Goal: Task Accomplishment & Management: Manage account settings

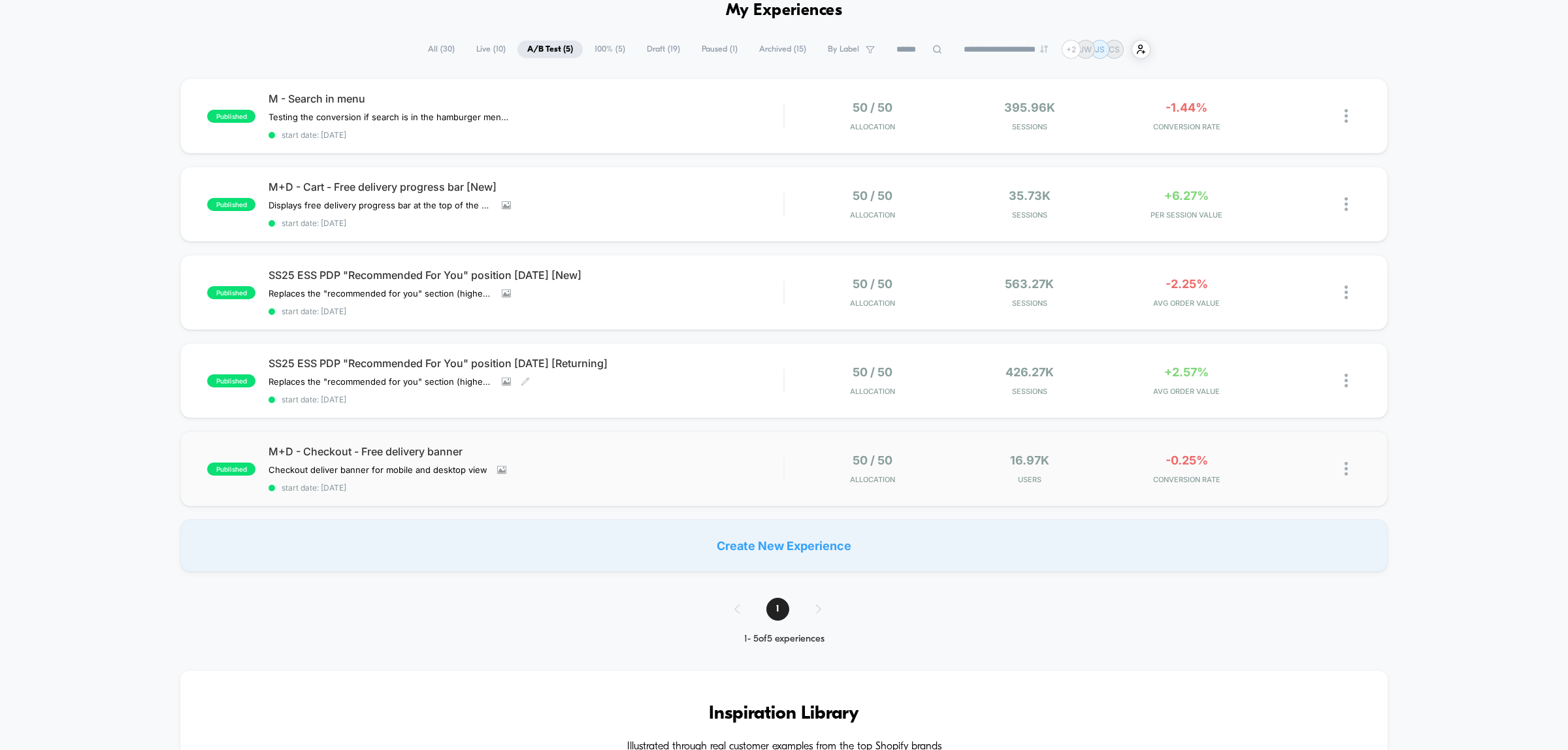
scroll to position [31, 0]
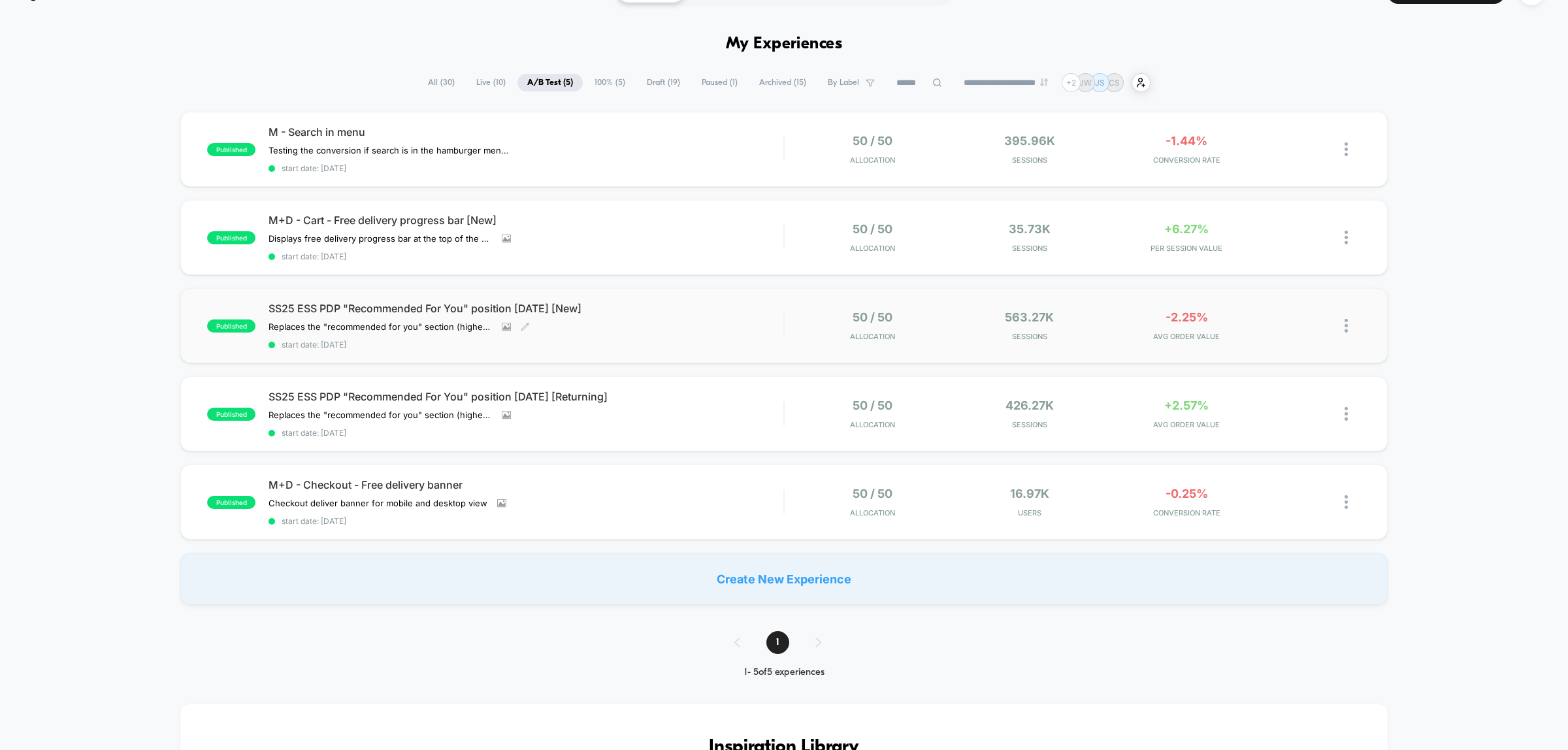
click at [393, 309] on span "SS25 ESS PDP "Recommended For You" position [DATE] [New]" at bounding box center [526, 308] width 514 height 13
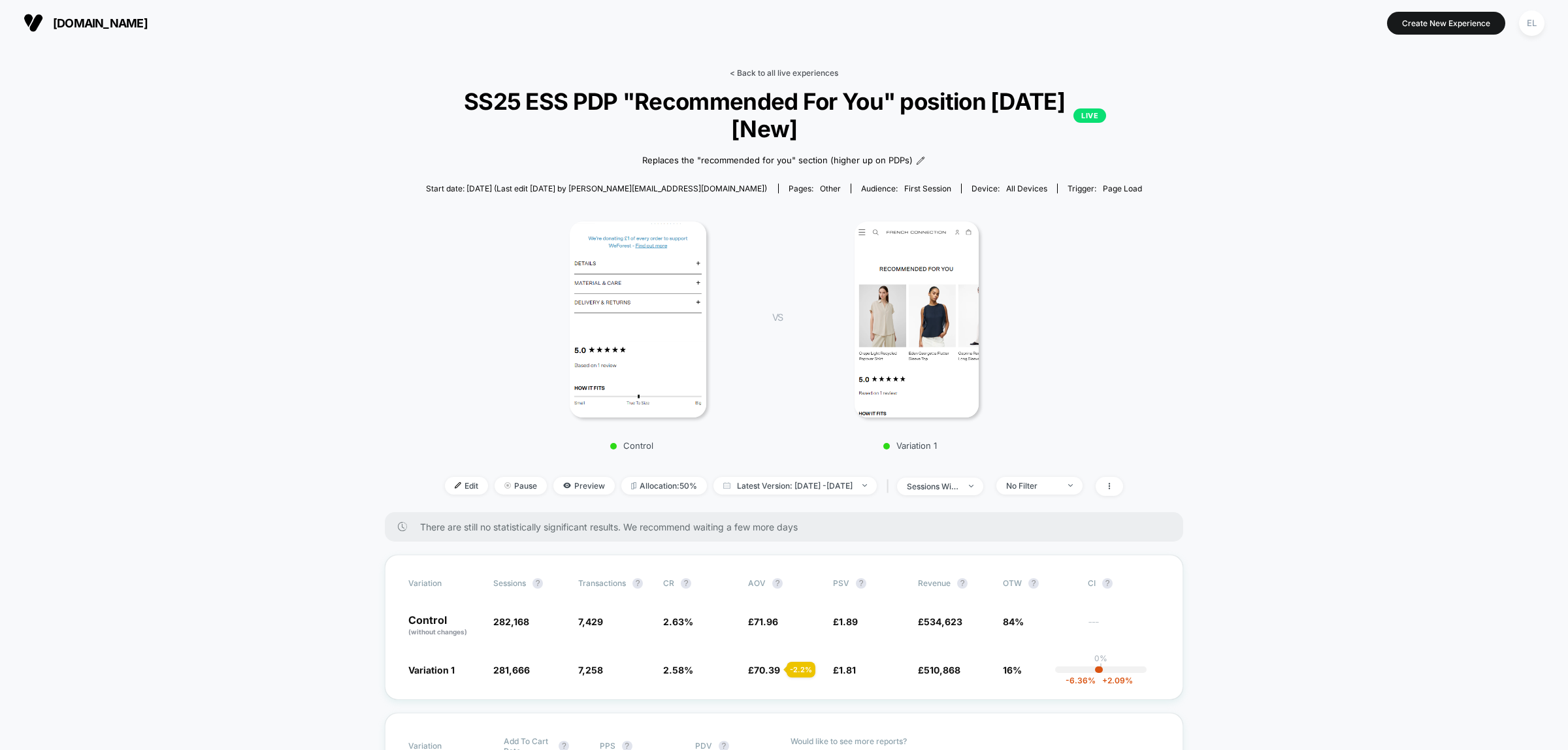
click at [765, 73] on link "< Back to all live experiences" at bounding box center [784, 72] width 109 height 10
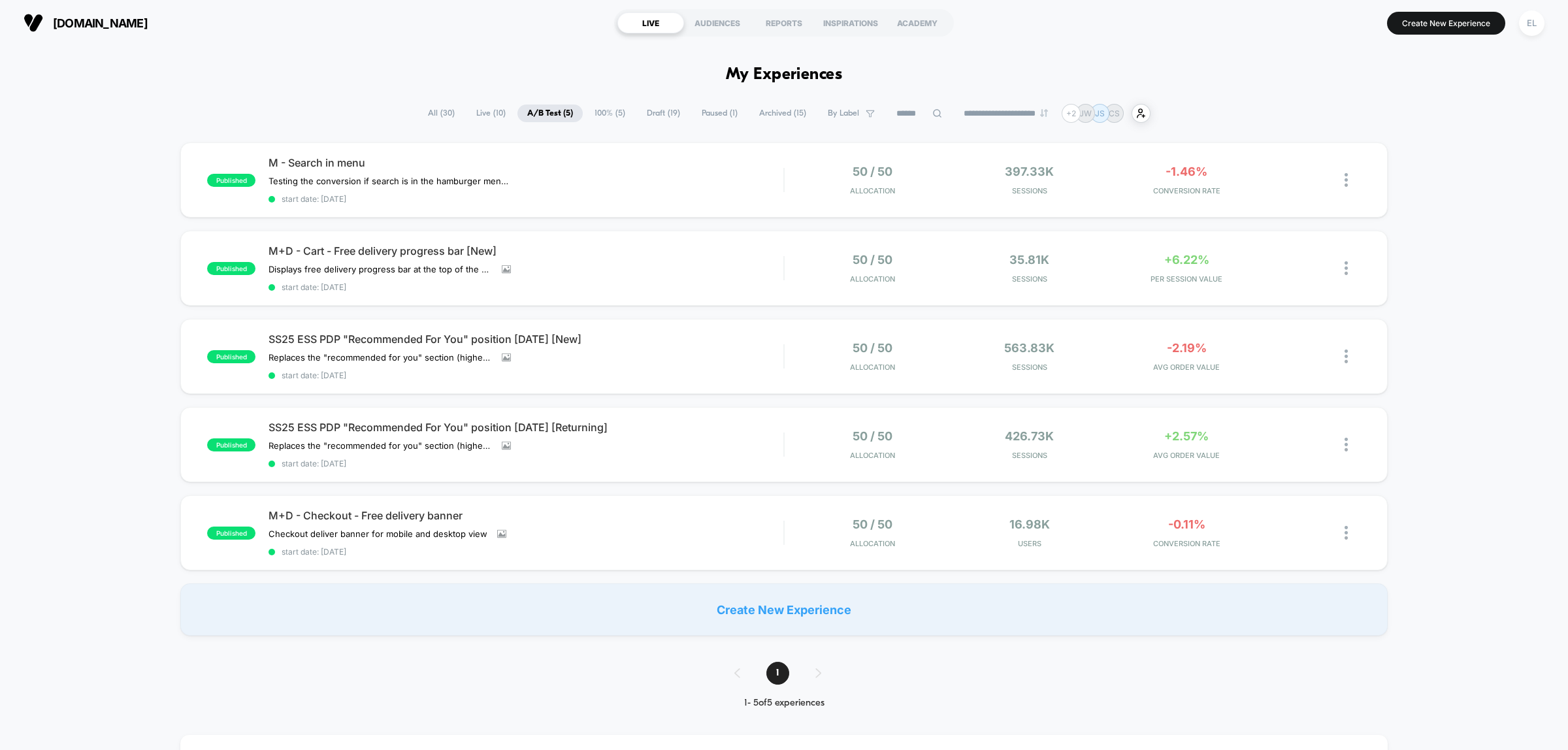
click at [1474, 261] on div "published M - Search in menu Testing the conversion if search is in the hamburg…" at bounding box center [784, 389] width 1568 height 494
click at [1482, 327] on div "published M - Search in menu Testing the conversion if search is in the hamburg…" at bounding box center [784, 389] width 1568 height 494
click at [1347, 171] on div at bounding box center [1352, 180] width 16 height 31
click at [1261, 163] on div "Pause" at bounding box center [1278, 166] width 117 height 30
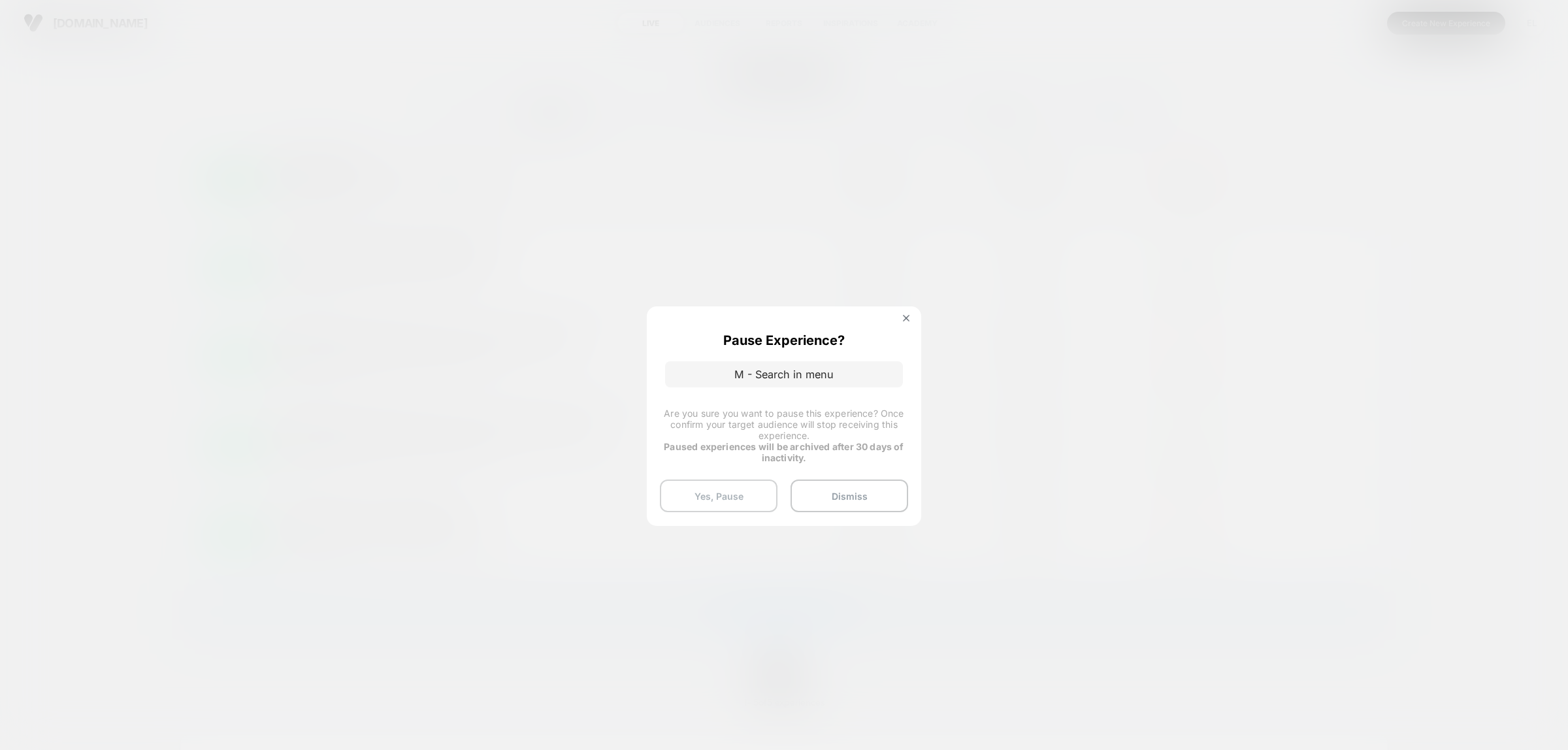
drag, startPoint x: 729, startPoint y: 494, endPoint x: 740, endPoint y: 488, distance: 12.5
click at [729, 494] on button "Yes, Pause" at bounding box center [718, 496] width 117 height 33
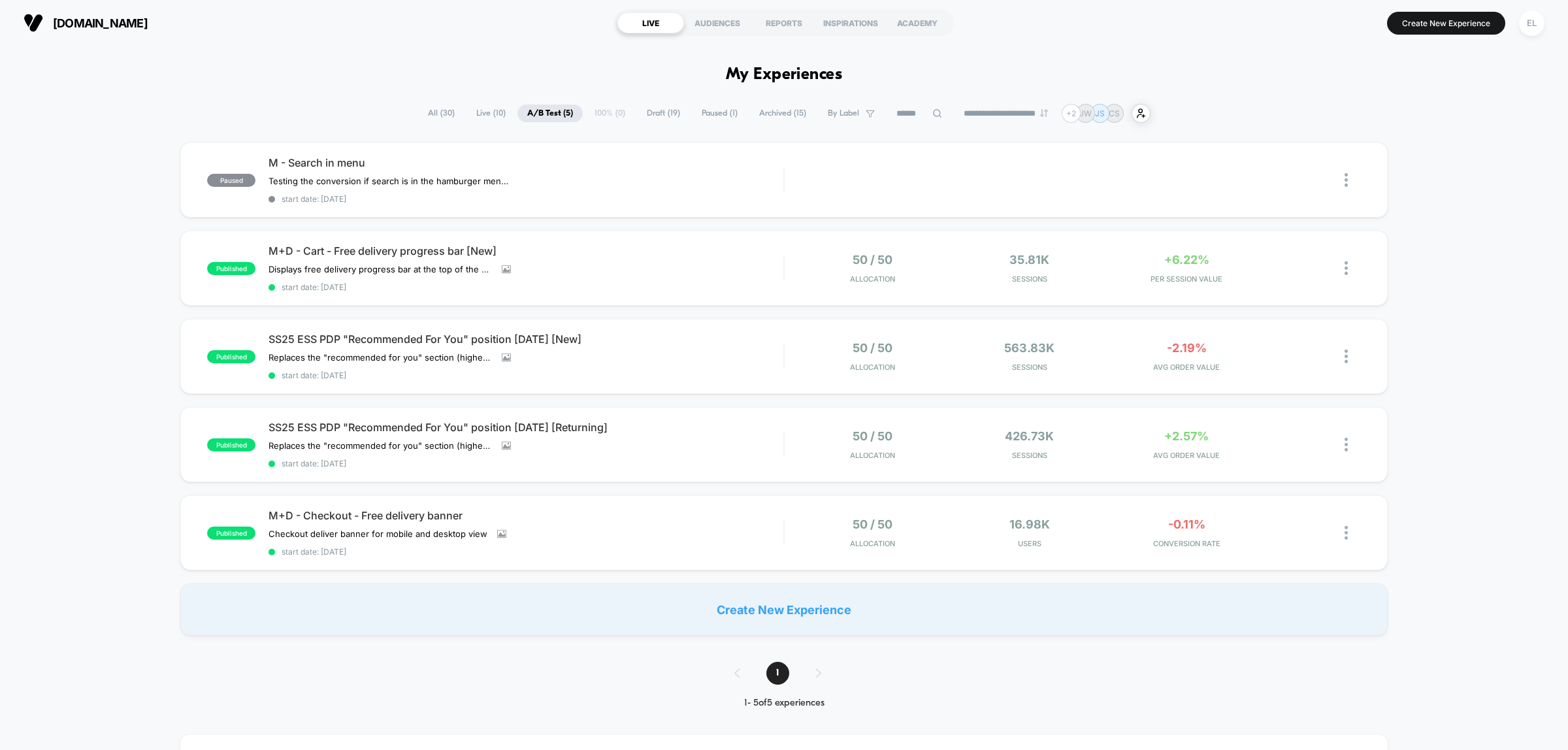
click at [1475, 270] on div "paused M - Search in menu Testing the conversion if search is in the hamburger …" at bounding box center [784, 389] width 1568 height 494
click at [1469, 435] on div "paused M - Search in menu Testing the conversion if search is in the hamburger …" at bounding box center [784, 389] width 1568 height 494
click at [538, 116] on span "A/B Test ( 5 )" at bounding box center [550, 113] width 65 height 18
click at [484, 115] on span "Live ( 10 )" at bounding box center [490, 113] width 49 height 18
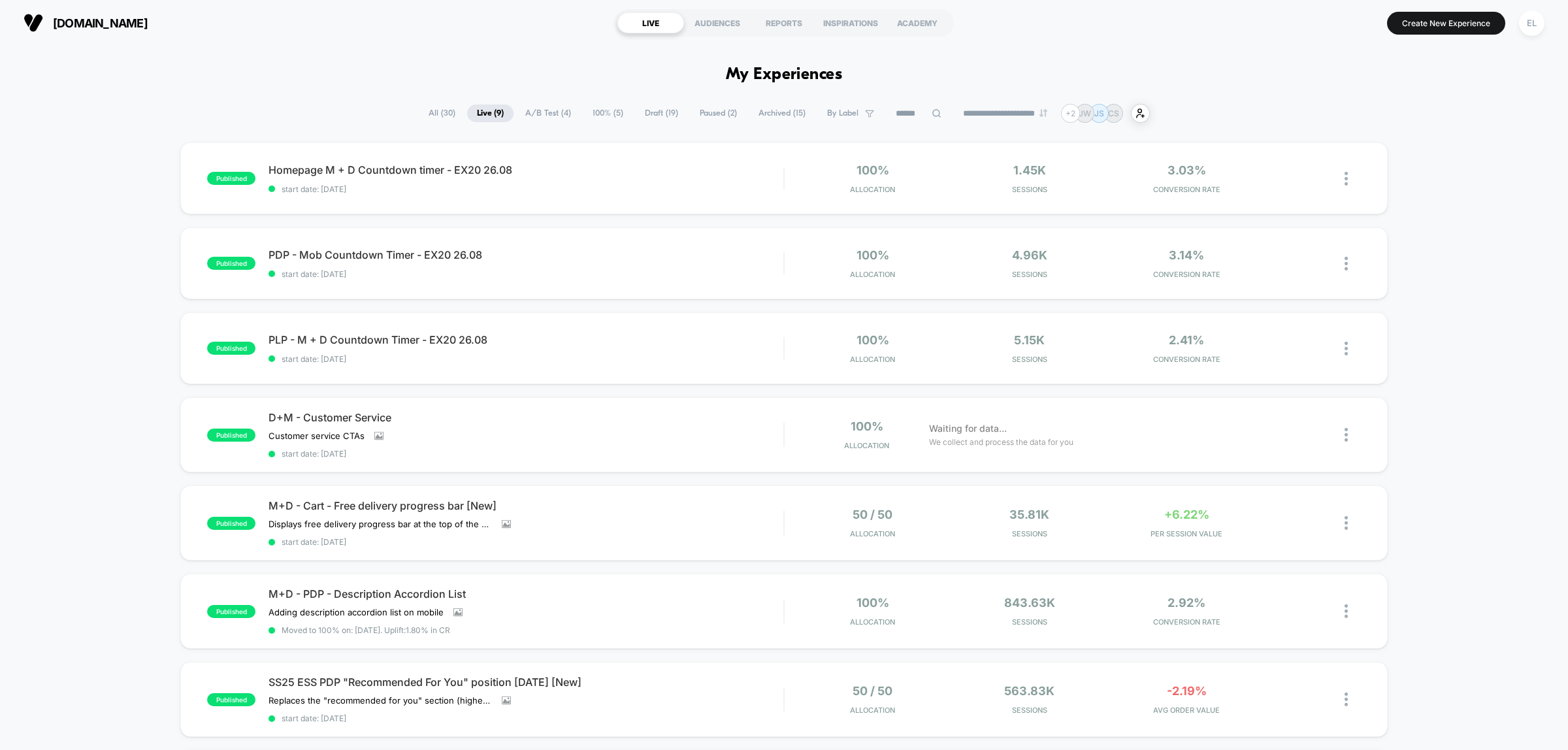
click at [1434, 158] on div "published Homepage M + D Countdown timer - EX20 26.08 start date: [DATE] 100% A…" at bounding box center [784, 560] width 1568 height 836
click at [1512, 500] on div "published Homepage M + D Countdown timer - EX20 26.08 start date: [DATE] 100% A…" at bounding box center [784, 560] width 1568 height 836
click at [1513, 377] on div "published Homepage M + D Countdown timer - EX20 26.08 start date: [DATE] 100% A…" at bounding box center [784, 560] width 1568 height 836
